Goal: Register for event/course

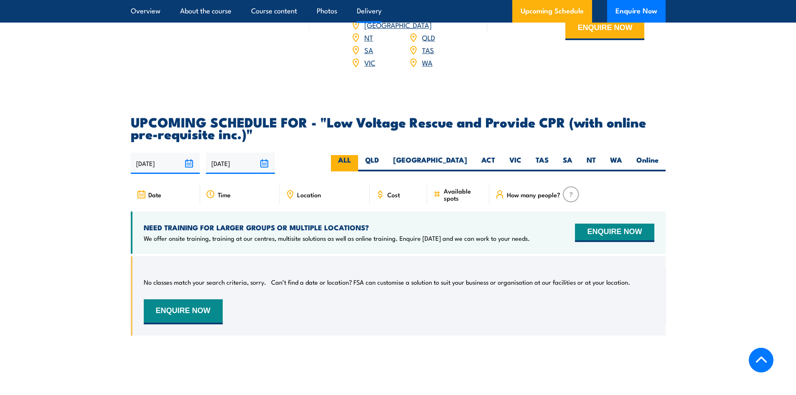
scroll to position [1129, 0]
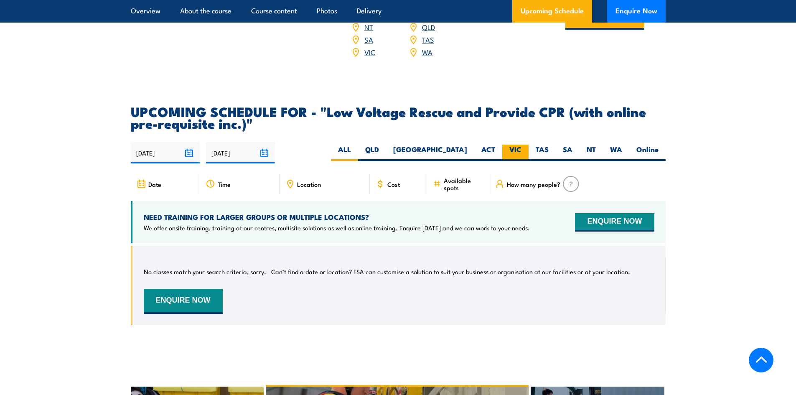
click at [510, 145] on label "VIC" at bounding box center [515, 153] width 26 height 16
click at [522, 145] on input "VIC" at bounding box center [524, 147] width 5 height 5
radio input "true"
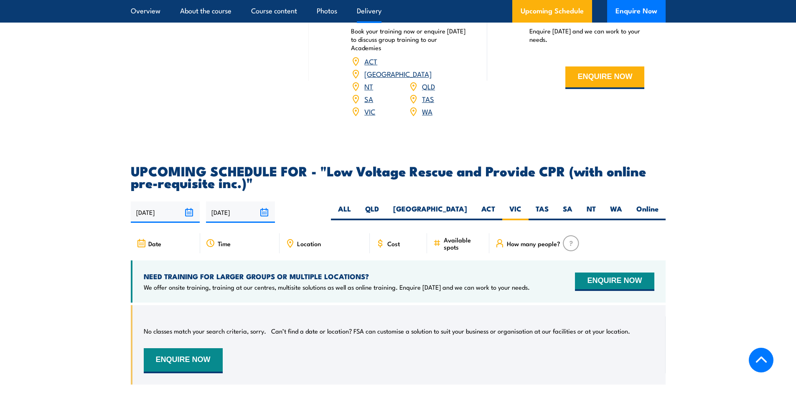
scroll to position [1054, 0]
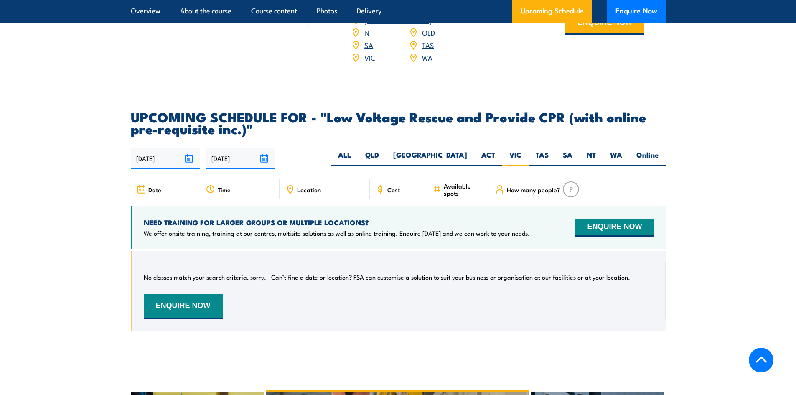
scroll to position [1129, 0]
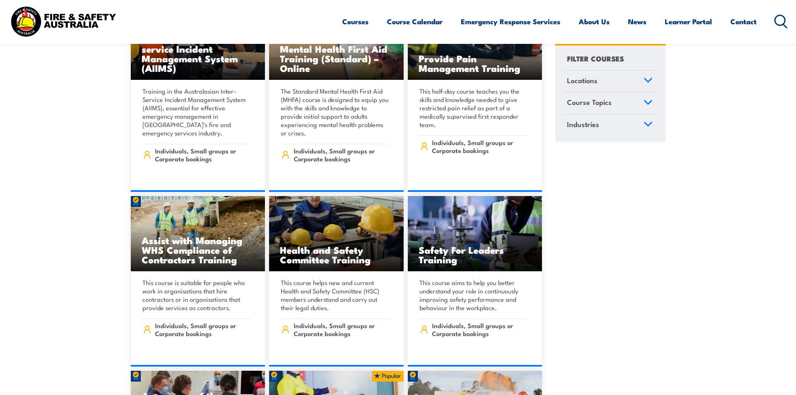
scroll to position [5141, 0]
